Goal: Task Accomplishment & Management: Manage account settings

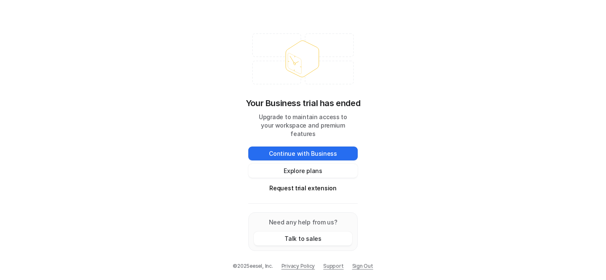
click at [468, 90] on div "Your Business trial has ended Upgrade to maintain access to your workspace and …" at bounding box center [303, 140] width 606 height 280
click at [324, 168] on button "Explore plans" at bounding box center [303, 171] width 110 height 14
click at [290, 185] on button "Request trial extension" at bounding box center [303, 188] width 110 height 14
click at [500, 146] on div "Your Business trial has ended Upgrade to maintain access to your workspace and …" at bounding box center [303, 140] width 606 height 280
click at [305, 182] on button "Request trial extension" at bounding box center [303, 188] width 110 height 14
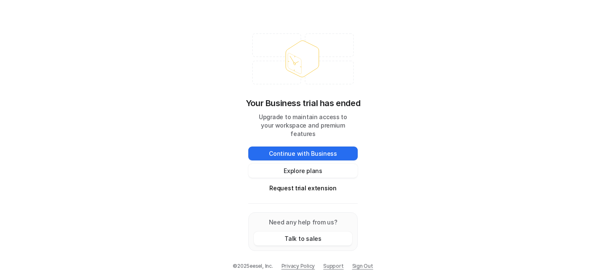
click at [435, 104] on div "Your Business trial has ended Upgrade to maintain access to your workspace and …" at bounding box center [303, 140] width 606 height 280
click at [317, 183] on button "Request trial extension" at bounding box center [303, 188] width 110 height 14
click at [447, 82] on div "Your Business trial has ended Upgrade to maintain access to your workspace and …" at bounding box center [303, 140] width 606 height 280
click at [418, 160] on div "Your Business trial has ended Upgrade to maintain access to your workspace and …" at bounding box center [303, 140] width 606 height 280
click at [417, 217] on div "Your Business trial has ended Upgrade to maintain access to your workspace and …" at bounding box center [303, 140] width 606 height 280
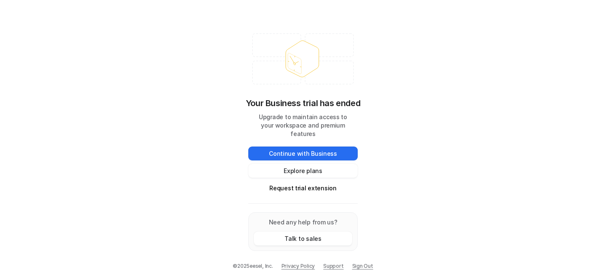
click at [413, 114] on div "Your Business trial has ended Upgrade to maintain access to your workspace and …" at bounding box center [303, 140] width 606 height 280
click at [313, 181] on button "Request trial extension" at bounding box center [303, 188] width 110 height 14
click at [294, 164] on button "Explore plans" at bounding box center [303, 171] width 110 height 14
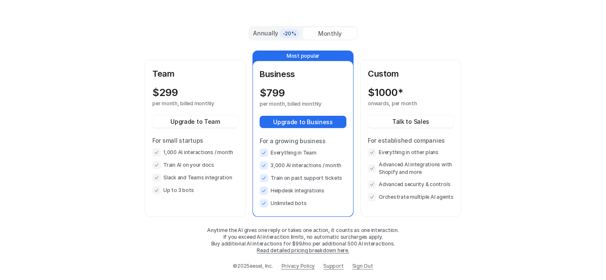
click at [513, 67] on div "Annually -20% Monthly Team $ 299 per month, billed monthly Upgrade to Team For …" at bounding box center [303, 140] width 606 height 280
click at [201, 96] on div "$ 299" at bounding box center [187, 93] width 71 height 12
click at [281, 30] on span "-20%" at bounding box center [289, 33] width 19 height 8
click at [321, 31] on div "Monthly" at bounding box center [330, 33] width 54 height 12
click at [499, 61] on div "Annually -20% Monthly Team $ 299 per month, billed monthly Upgrade to Team For …" at bounding box center [303, 140] width 606 height 280
